Goal: Task Accomplishment & Management: Manage account settings

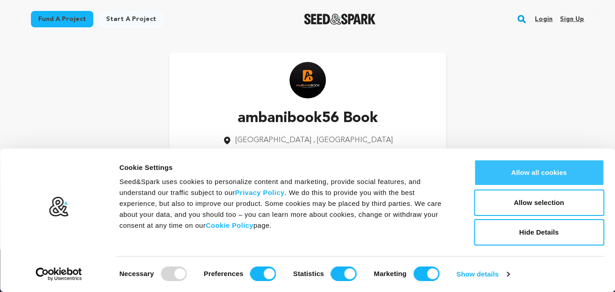
click at [528, 169] on button "Allow all cookies" at bounding box center [539, 172] width 130 height 26
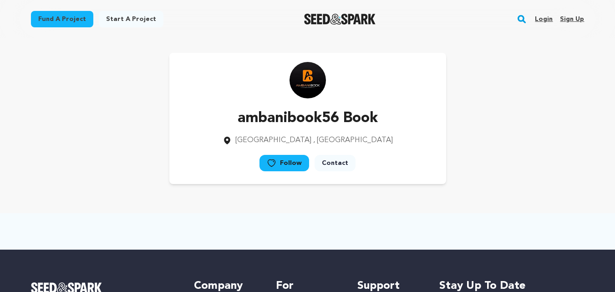
click at [560, 19] on div "Login Sign up" at bounding box center [556, 19] width 56 height 24
click at [567, 19] on link "Sign up" at bounding box center [572, 19] width 24 height 15
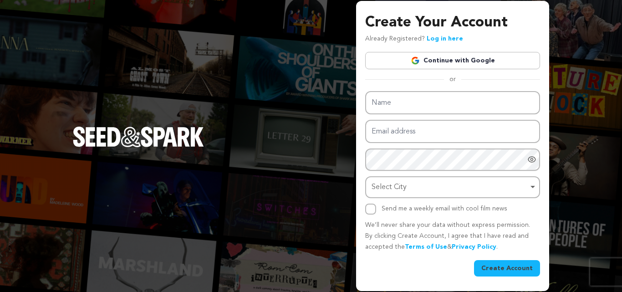
click at [456, 60] on link "Continue with Google" at bounding box center [452, 60] width 175 height 17
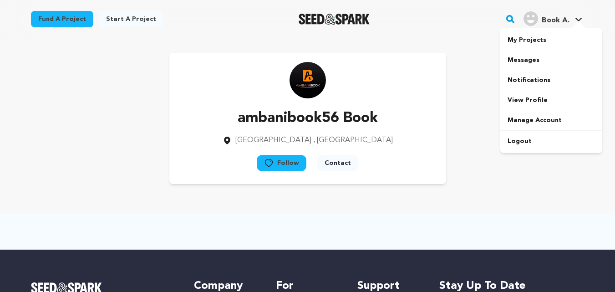
click at [550, 17] on span "Book A." at bounding box center [556, 20] width 28 height 7
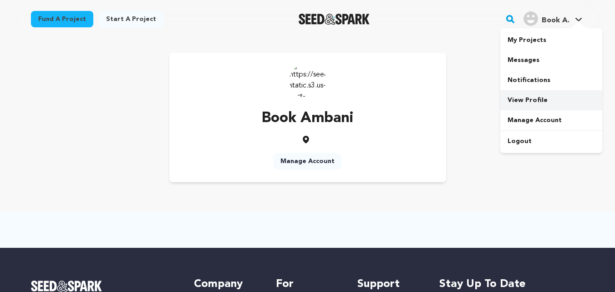
click at [534, 103] on link "View Profile" at bounding box center [551, 100] width 102 height 20
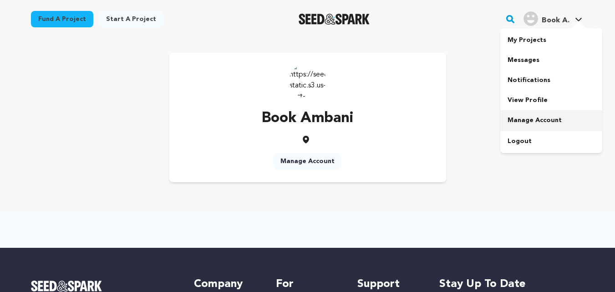
click at [537, 113] on link "Manage Account" at bounding box center [551, 120] width 102 height 20
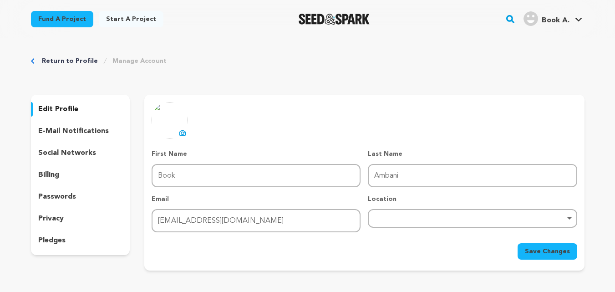
click at [181, 130] on icon at bounding box center [182, 132] width 7 height 7
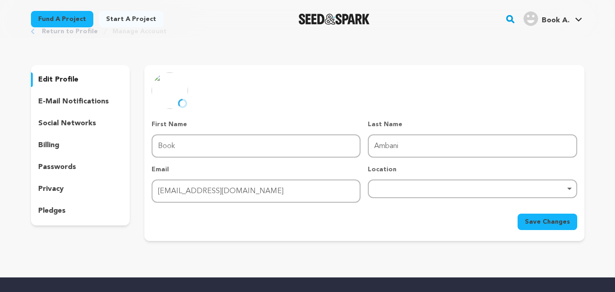
scroll to position [46, 0]
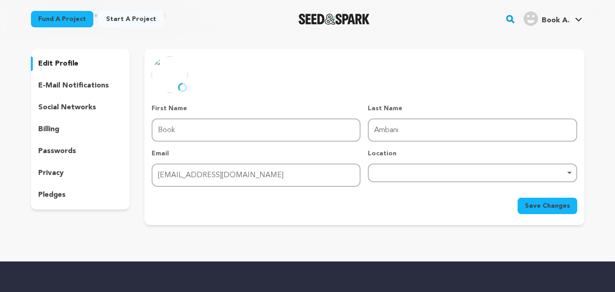
click at [388, 175] on div "Remove item" at bounding box center [472, 172] width 209 height 19
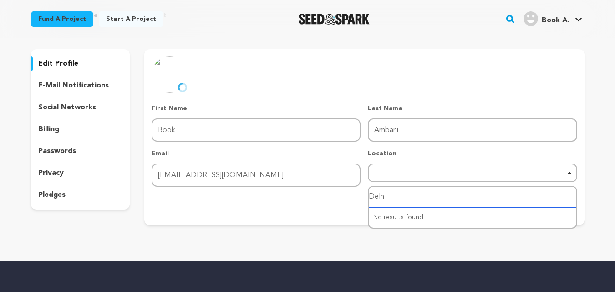
type input "Delhi"
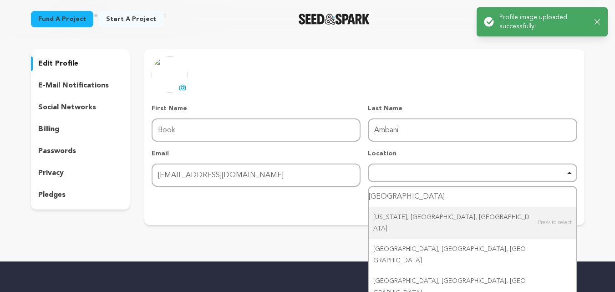
click at [407, 197] on input "Delhi" at bounding box center [472, 197] width 207 height 20
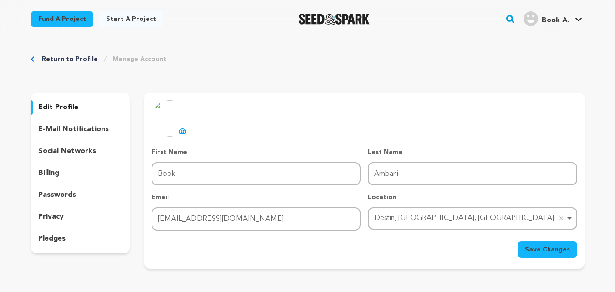
scroll to position [0, 0]
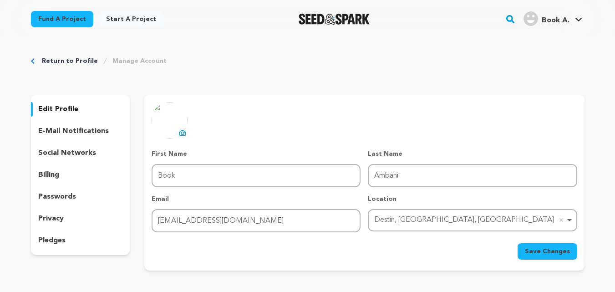
click at [548, 252] on span "Save Changes" at bounding box center [547, 251] width 45 height 9
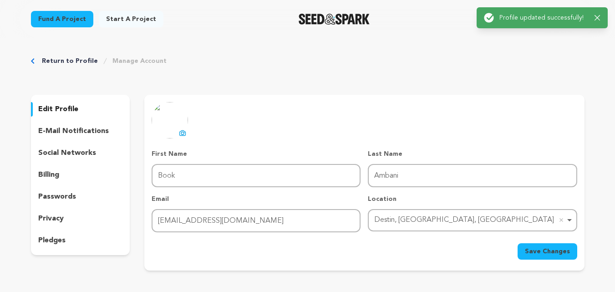
click at [75, 157] on p "social networks" at bounding box center [67, 153] width 58 height 11
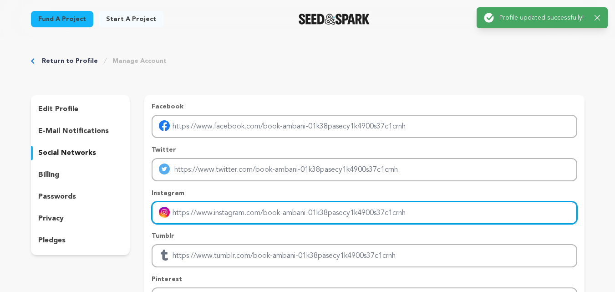
click at [228, 215] on input "Enter instagram handle link" at bounding box center [364, 212] width 425 height 23
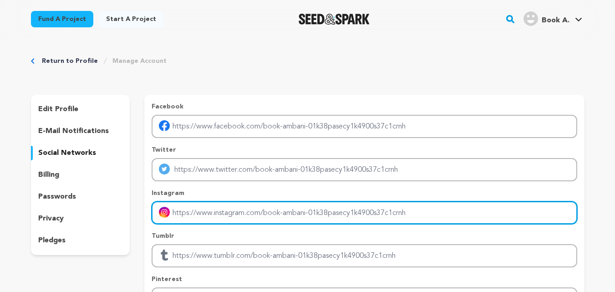
type input "[URL][DOMAIN_NAME]"
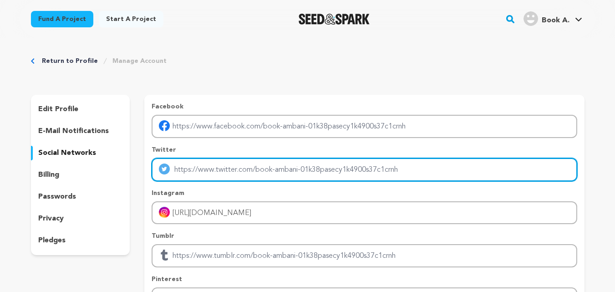
click at [227, 163] on input "Enter twitter profile link" at bounding box center [364, 169] width 425 height 23
type input "https://x.com/ambanibook860"
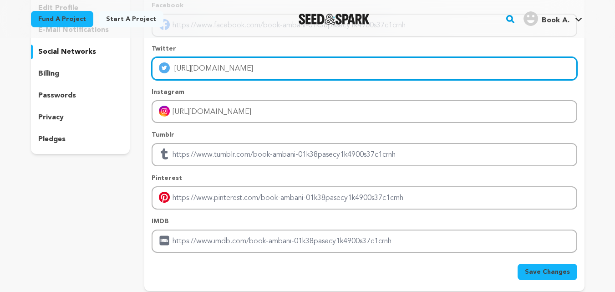
scroll to position [182, 0]
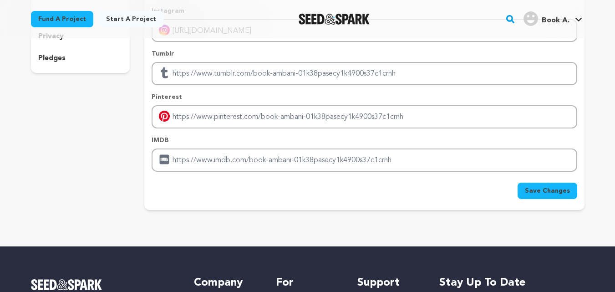
click at [544, 186] on span "Save Changes" at bounding box center [547, 190] width 45 height 9
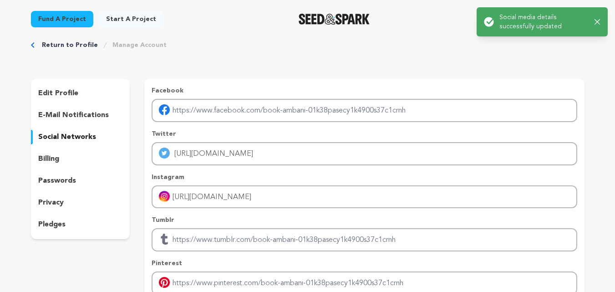
scroll to position [0, 0]
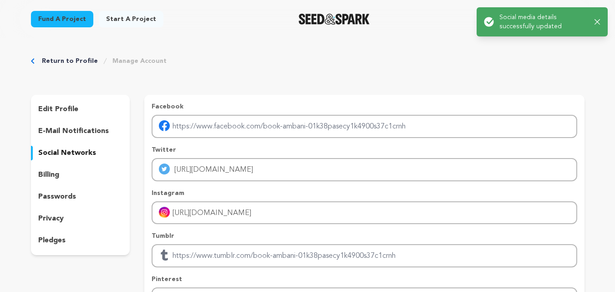
click at [61, 112] on p "edit profile" at bounding box center [58, 109] width 40 height 11
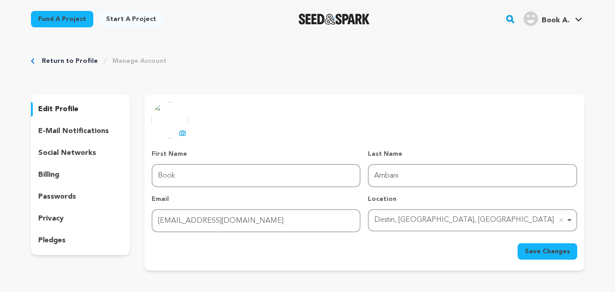
click at [81, 131] on p "e-mail notifications" at bounding box center [73, 131] width 71 height 11
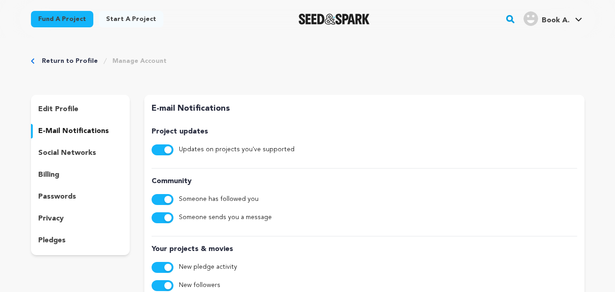
click at [74, 163] on div "edit profile e-mail notifications social networks billing passwords privacy ple…" at bounding box center [80, 175] width 99 height 160
click at [537, 38] on link "My Projects" at bounding box center [551, 40] width 102 height 20
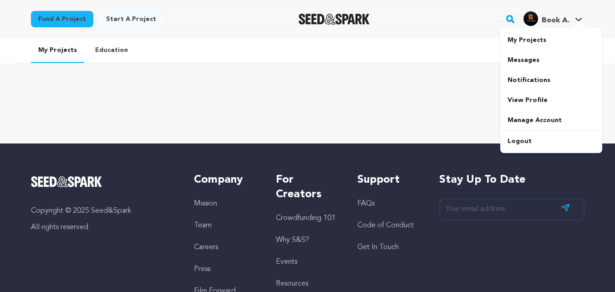
click at [548, 23] on span "Book A." at bounding box center [556, 20] width 28 height 7
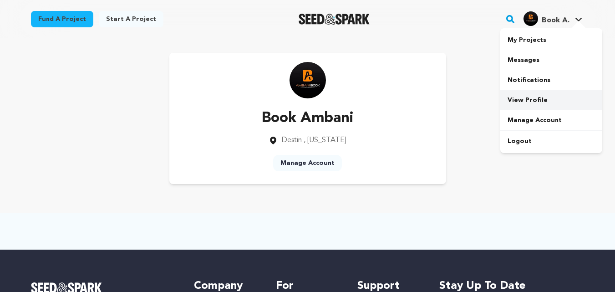
click at [534, 99] on link "View Profile" at bounding box center [551, 100] width 102 height 20
click at [546, 19] on span "Book A." at bounding box center [556, 20] width 28 height 7
click at [531, 103] on link "View Profile" at bounding box center [551, 100] width 102 height 20
click at [311, 167] on link "Manage Account" at bounding box center [307, 163] width 69 height 16
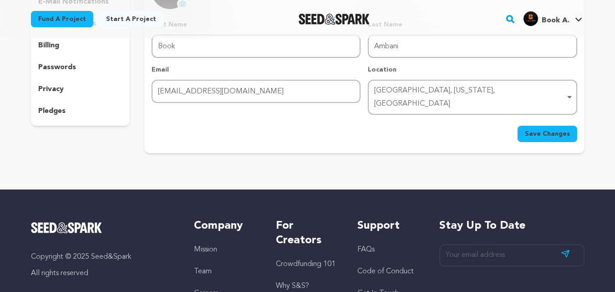
scroll to position [46, 0]
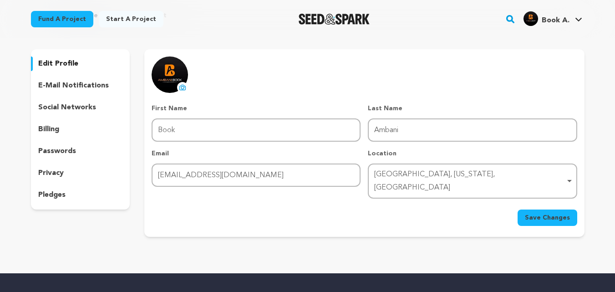
click at [83, 107] on p "social networks" at bounding box center [67, 107] width 58 height 11
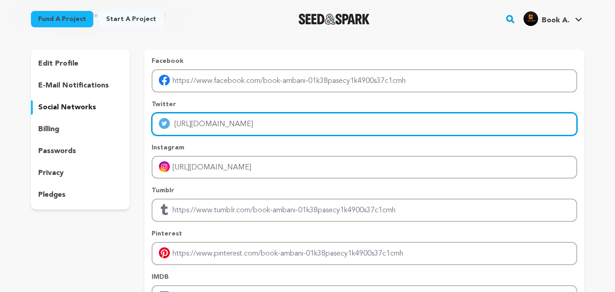
click at [221, 123] on input "https://x.com/ambanibook860" at bounding box center [364, 123] width 425 height 23
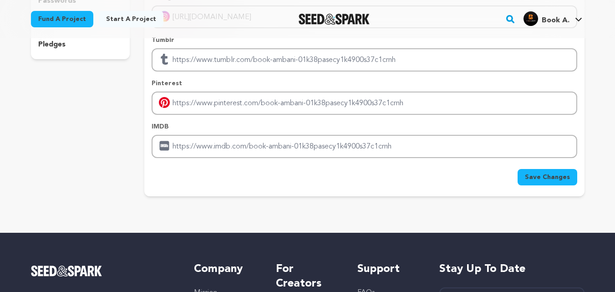
scroll to position [188, 0]
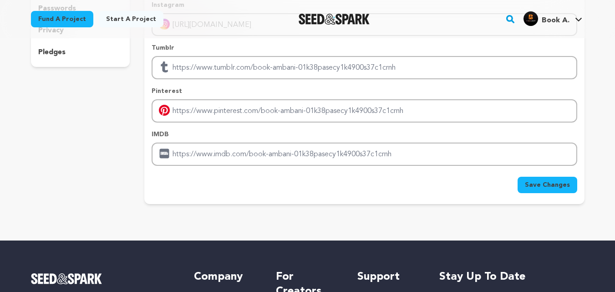
click at [544, 183] on span "Save Changes" at bounding box center [547, 184] width 45 height 9
type input "https://ambanibook860"
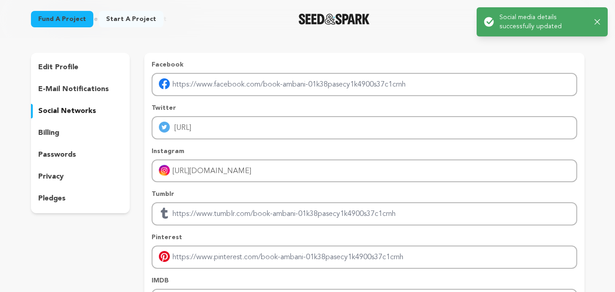
scroll to position [6, 0]
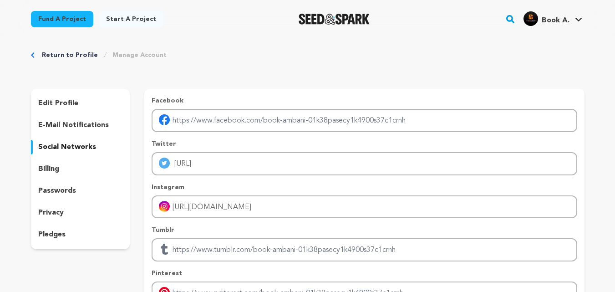
click at [77, 56] on link "Return to Profile" at bounding box center [70, 55] width 56 height 9
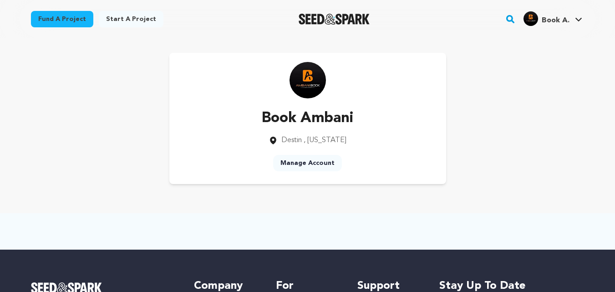
click at [302, 142] on span "Destin" at bounding box center [291, 140] width 20 height 7
click at [567, 17] on span "Book A." at bounding box center [556, 20] width 28 height 7
click at [533, 96] on link "View Profile" at bounding box center [551, 100] width 102 height 20
click at [527, 104] on link "View Profile" at bounding box center [551, 100] width 102 height 20
click at [521, 121] on link "Manage Account" at bounding box center [551, 120] width 102 height 20
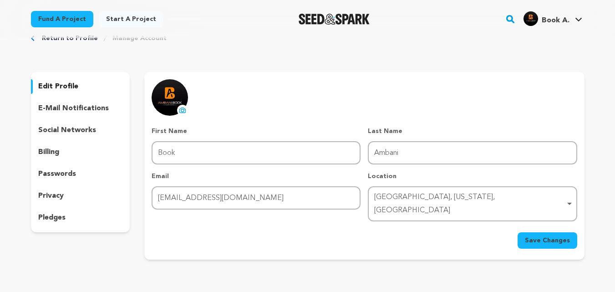
scroll to position [46, 0]
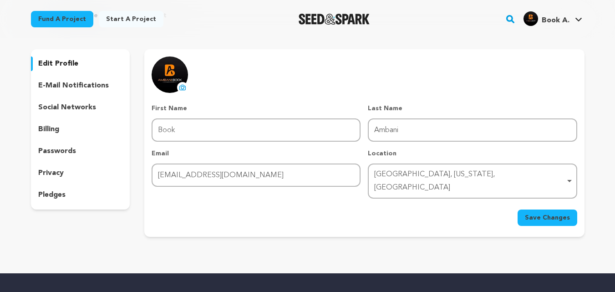
click at [42, 99] on div "edit profile e-mail notifications social networks billing passwords privacy ple…" at bounding box center [80, 129] width 99 height 160
click at [49, 105] on p "social networks" at bounding box center [67, 107] width 58 height 11
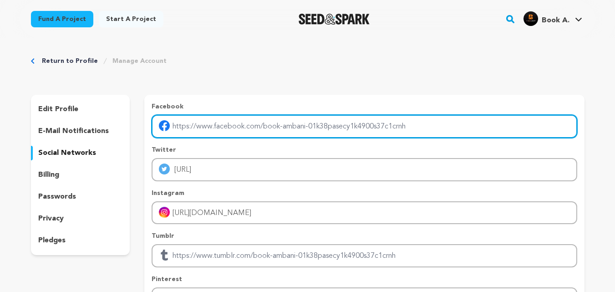
drag, startPoint x: 414, startPoint y: 127, endPoint x: 144, endPoint y: 187, distance: 276.5
click at [144, 187] on div "Facebook Twitter https://ambanibook860 Instagram https://www.instagram.com/amba…" at bounding box center [364, 241] width 440 height 279
type input "p"
